Goal: Task Accomplishment & Management: Manage account settings

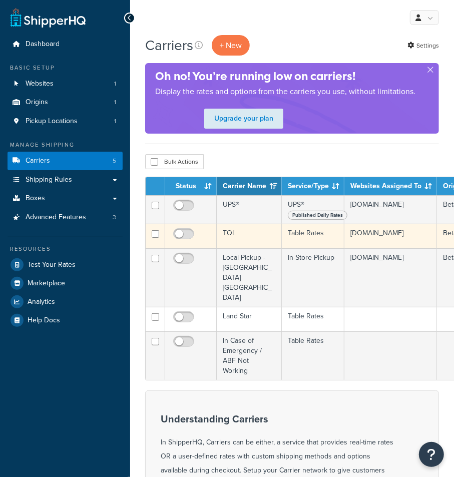
click at [252, 233] on td "TQL" at bounding box center [249, 236] width 65 height 25
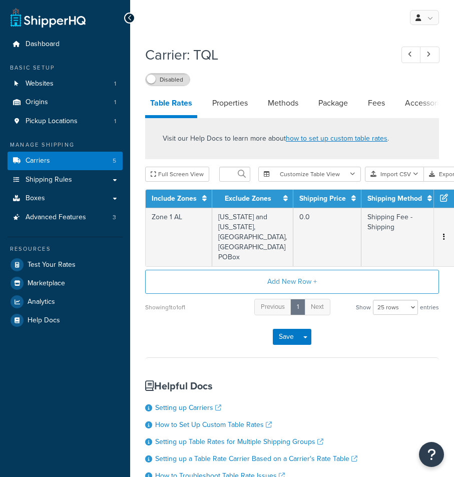
select select "25"
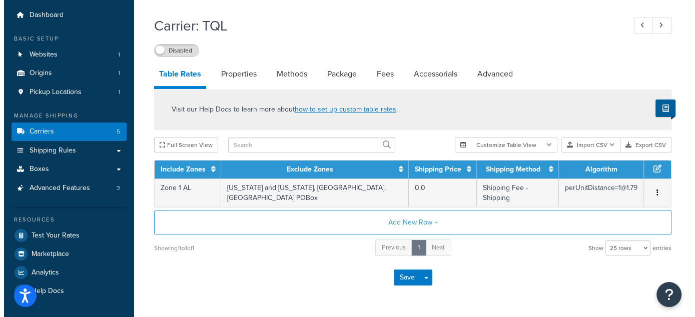
scroll to position [49, 0]
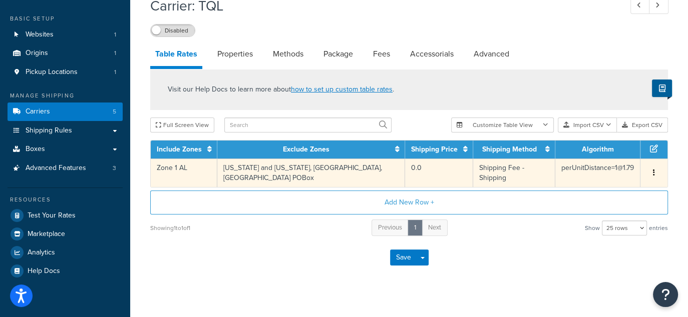
click at [454, 168] on button "button" at bounding box center [654, 173] width 8 height 11
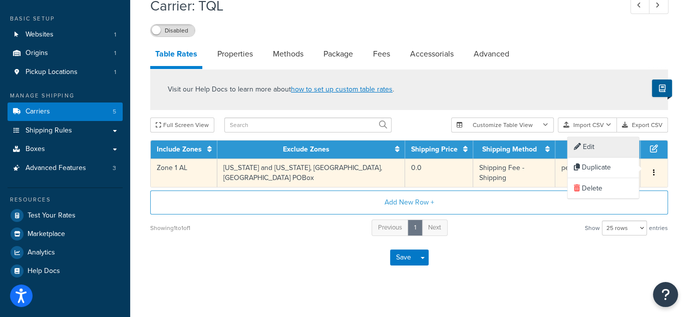
click at [454, 149] on div "Edit" at bounding box center [603, 147] width 71 height 21
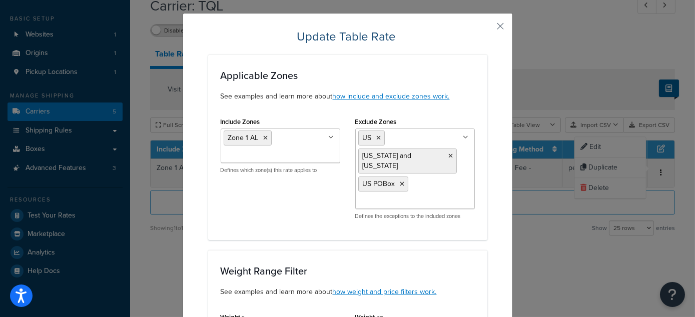
scroll to position [0, 0]
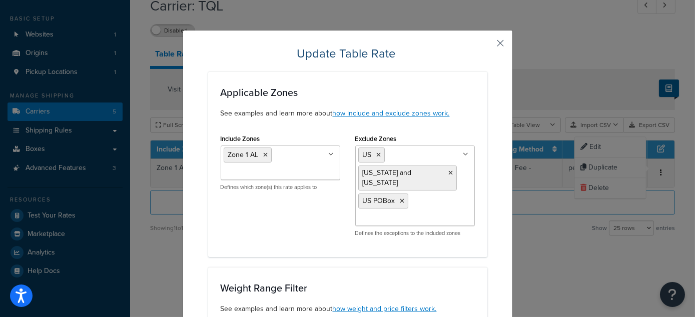
drag, startPoint x: 500, startPoint y: 42, endPoint x: 497, endPoint y: 47, distance: 5.2
click at [454, 46] on button "button" at bounding box center [486, 47] width 3 height 3
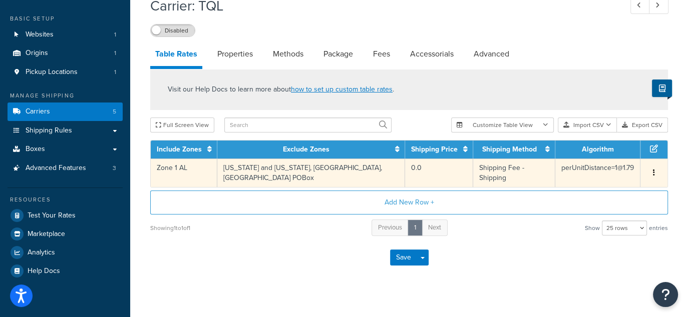
click at [454, 168] on button "button" at bounding box center [654, 173] width 8 height 11
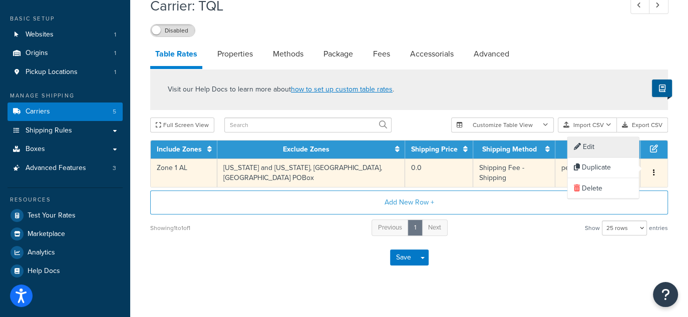
click at [454, 148] on div "Edit" at bounding box center [603, 147] width 71 height 21
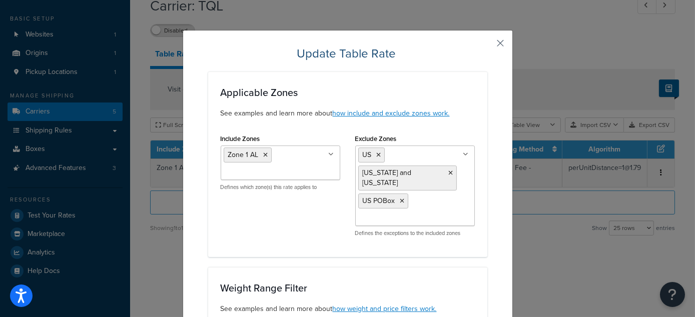
click at [454, 46] on button "button" at bounding box center [486, 47] width 3 height 3
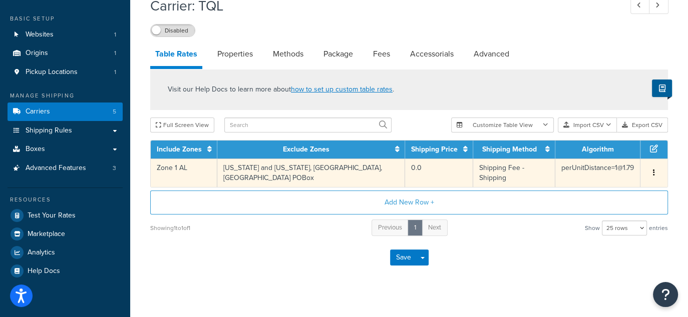
click at [454, 169] on icon "button" at bounding box center [654, 172] width 2 height 7
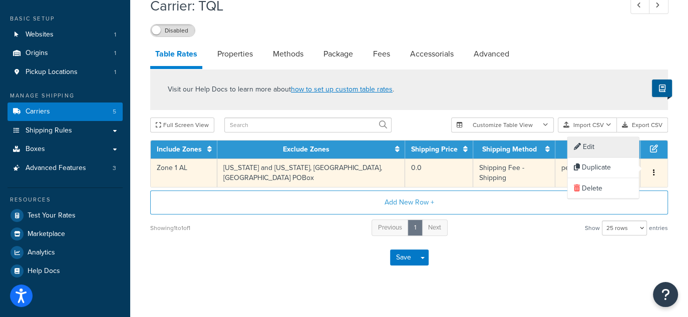
click at [454, 146] on div "Edit" at bounding box center [603, 147] width 71 height 21
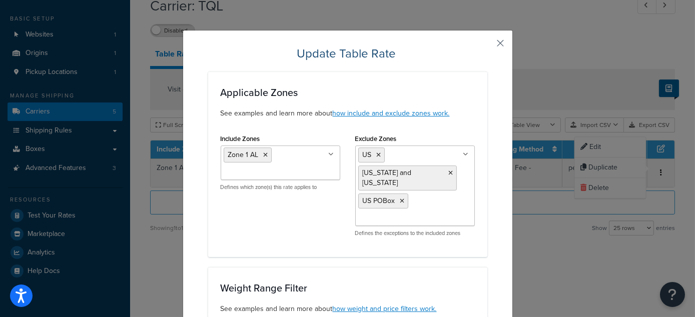
click at [454, 46] on button "button" at bounding box center [486, 47] width 3 height 3
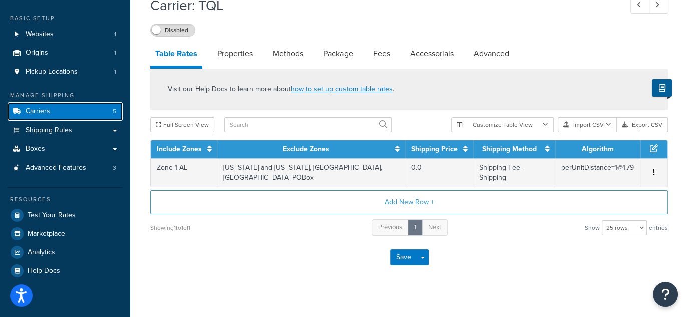
click at [79, 111] on link "Carriers 5" at bounding box center [65, 112] width 115 height 19
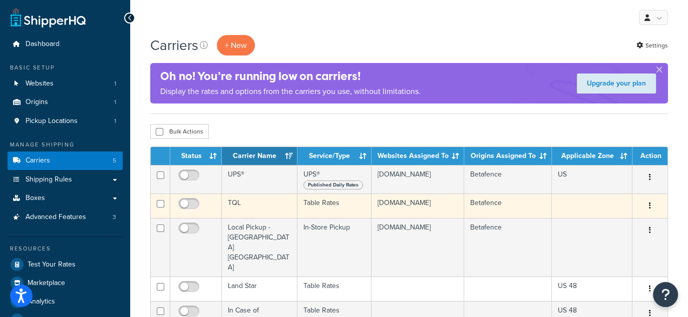
click at [276, 210] on td "TQL" at bounding box center [260, 206] width 76 height 25
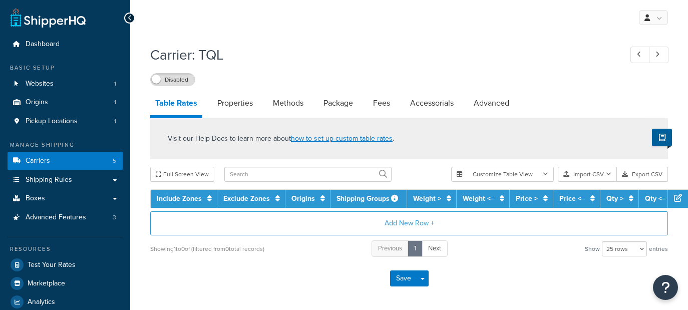
select select "25"
